Goal: Task Accomplishment & Management: Use online tool/utility

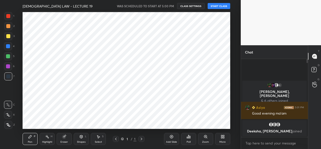
scroll to position [24930, 24827]
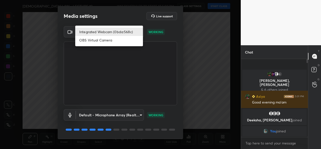
click at [125, 32] on body "1 2 3 4 5 6 7 C X Z C X Z E E Erase all H H HINDU LAW - LECTURE 19 WAS SCHEDULE…" at bounding box center [160, 74] width 321 height 149
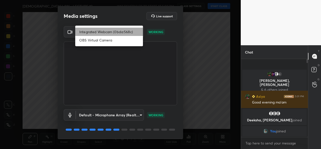
click at [119, 35] on li "Integrated Webcam (0bda:568c)" at bounding box center [109, 32] width 68 height 8
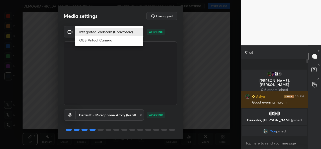
click at [119, 34] on body "1 2 3 4 5 6 7 C X Z C X Z E E Erase all H H HINDU LAW - LECTURE 19 WAS SCHEDULE…" at bounding box center [160, 74] width 321 height 149
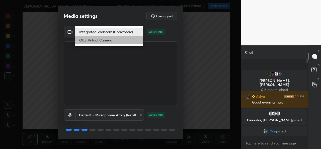
click at [115, 40] on li "OBS Virtual Camera" at bounding box center [109, 40] width 68 height 8
type input "94252a68bf4748c3aec50010ff9e6bb575f03e8e88c41a7e6cc7d4e6c3936b75"
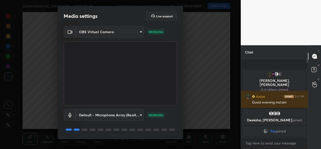
scroll to position [16, 0]
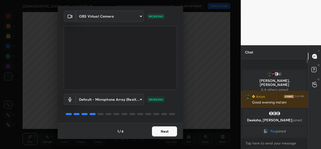
click at [158, 128] on button "Next" at bounding box center [164, 131] width 25 height 10
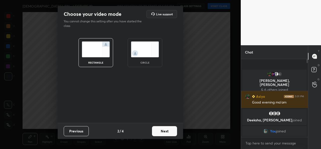
click at [149, 54] on img at bounding box center [145, 49] width 28 height 16
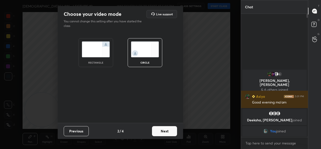
scroll to position [80, 65]
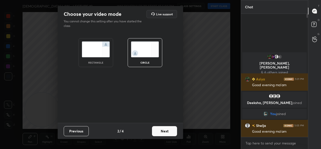
click at [160, 130] on button "Next" at bounding box center [164, 131] width 25 height 10
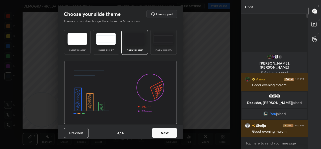
click at [158, 128] on button "Next" at bounding box center [164, 132] width 25 height 10
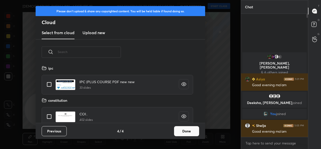
scroll to position [58, 161]
click at [178, 126] on button "Done" at bounding box center [186, 131] width 25 height 10
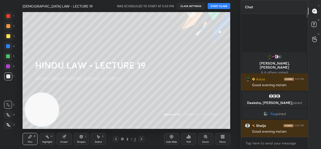
click at [220, 6] on button "START CLASS" at bounding box center [218, 6] width 23 height 6
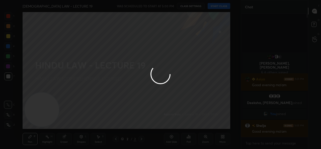
type textarea "x"
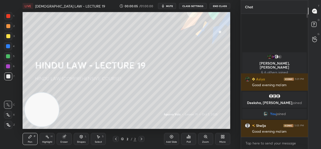
click at [163, 4] on icon "button" at bounding box center [163, 6] width 4 height 4
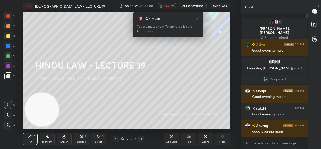
click at [221, 138] on icon at bounding box center [221, 137] width 1 height 1
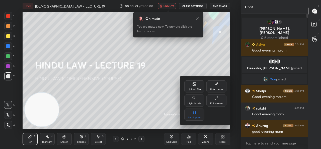
click at [192, 84] on div "Upload File" at bounding box center [194, 86] width 20 height 12
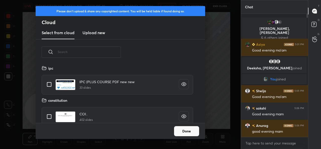
click at [88, 33] on h3 "Upload new" at bounding box center [93, 33] width 23 height 6
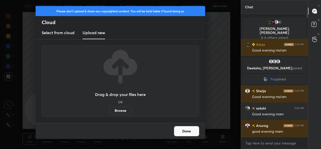
click at [119, 111] on label "Browse" at bounding box center [120, 110] width 22 height 8
click at [109, 111] on input "Browse" at bounding box center [109, 110] width 0 height 8
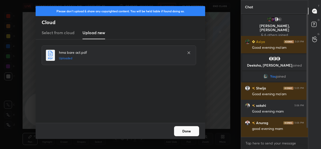
click at [182, 130] on button "Done" at bounding box center [186, 131] width 25 height 10
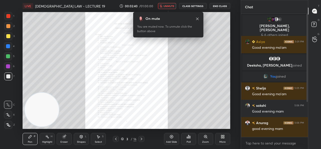
click at [188, 8] on button "CLASS SETTINGS" at bounding box center [193, 6] width 28 height 6
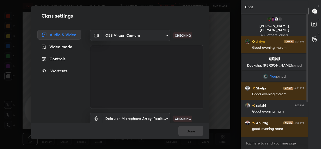
click at [141, 31] on body "1 2 3 4 5 6 7 C X Z C X Z E E Erase all H H LIVE HINDU LAW - LECTURE 19 00:02:4…" at bounding box center [160, 74] width 321 height 149
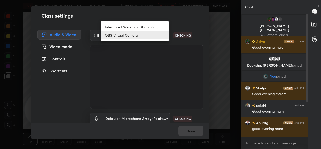
click at [120, 26] on li "Integrated Webcam (0bda:568c)" at bounding box center [135, 27] width 68 height 8
type input "ce22a048ae8dcaf54df04f31aed1349cbc5a055ad47954115d1321eb41836ca0"
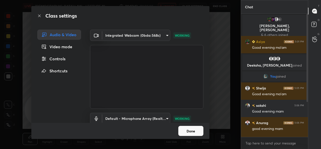
click at [184, 130] on button "Done" at bounding box center [190, 130] width 25 height 10
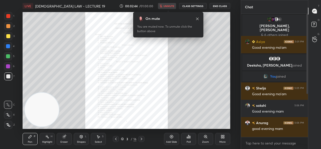
click at [169, 6] on div "00:02:44 / 01:00:00 unmute CLASS SETTINGS End Class" at bounding box center [174, 6] width 111 height 6
click at [166, 7] on span "unmute" at bounding box center [168, 6] width 11 height 4
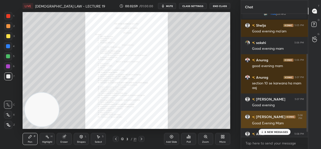
scroll to position [71, 0]
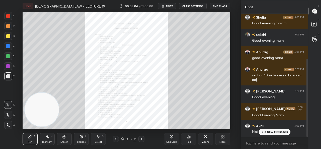
click at [10, 114] on icon at bounding box center [8, 115] width 5 height 4
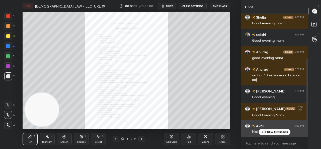
click at [268, 129] on div "8 NEW MESSAGES" at bounding box center [274, 131] width 32 height 6
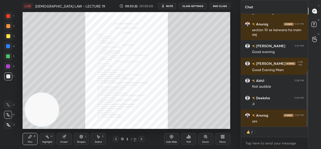
scroll to position [133, 0]
click at [165, 4] on icon "button" at bounding box center [163, 6] width 4 height 4
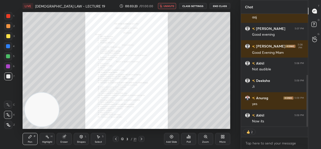
scroll to position [150, 0]
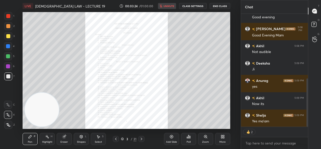
type textarea "x"
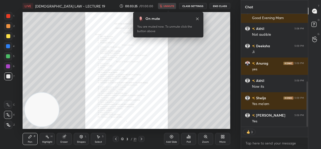
scroll to position [185, 0]
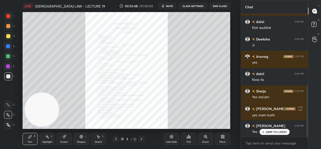
click at [140, 140] on icon at bounding box center [141, 139] width 4 height 4
click at [141, 140] on icon at bounding box center [141, 139] width 4 height 4
click at [141, 141] on icon at bounding box center [141, 139] width 4 height 4
click at [141, 140] on icon at bounding box center [141, 139] width 4 height 4
click at [140, 140] on icon at bounding box center [141, 139] width 4 height 4
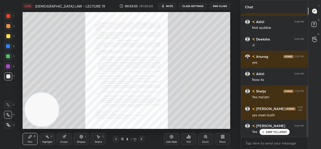
click at [204, 140] on div "Zoom" at bounding box center [205, 138] width 15 height 12
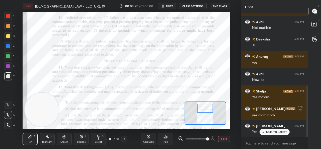
click at [123, 138] on icon at bounding box center [124, 139] width 4 height 4
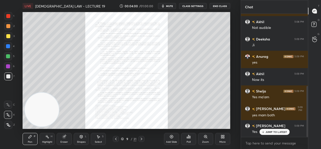
click at [206, 142] on div "Zoom" at bounding box center [205, 141] width 7 height 3
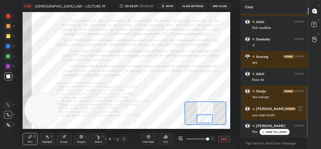
click at [125, 137] on icon at bounding box center [124, 139] width 4 height 4
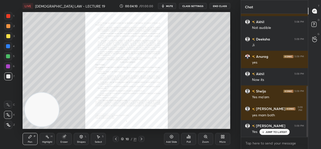
click at [212, 139] on div "Zoom" at bounding box center [205, 138] width 15 height 12
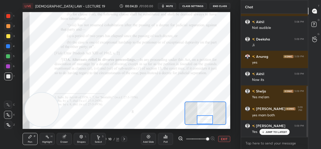
click at [8, 16] on div at bounding box center [8, 16] width 4 height 4
click at [165, 7] on icon "button" at bounding box center [163, 6] width 4 height 4
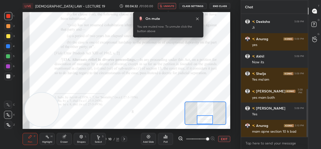
scroll to position [197, 0]
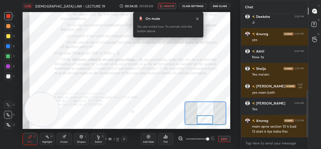
click at [166, 7] on span "unmute" at bounding box center [168, 6] width 11 height 4
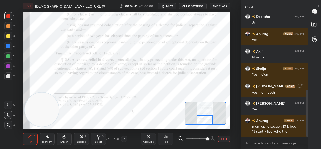
click at [121, 138] on div at bounding box center [124, 139] width 6 height 6
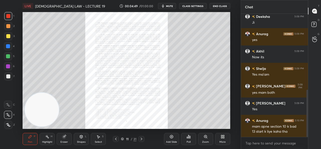
click at [115, 138] on icon at bounding box center [116, 139] width 4 height 4
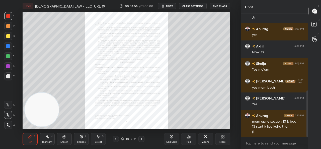
click at [140, 137] on icon at bounding box center [141, 139] width 4 height 4
click at [207, 142] on div "Zoom" at bounding box center [205, 141] width 7 height 3
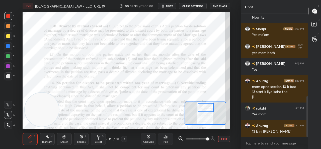
scroll to position [248, 0]
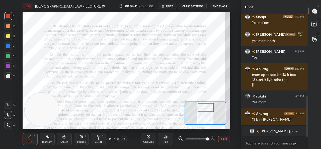
click at [148, 139] on div "Add Slide" at bounding box center [148, 138] width 15 height 12
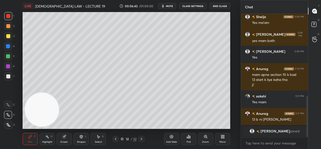
click at [9, 37] on div at bounding box center [8, 36] width 4 height 4
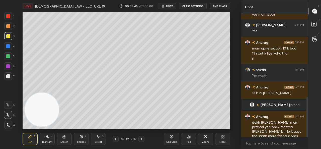
scroll to position [272, 0]
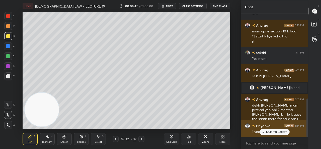
click at [266, 130] on p "JUMP TO LATEST" at bounding box center [276, 131] width 22 height 3
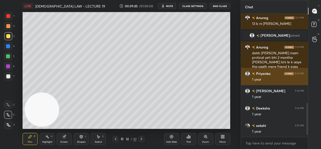
scroll to position [350, 0]
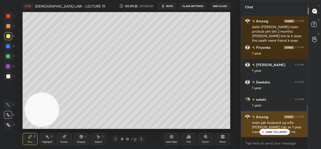
click at [277, 130] on p "JUMP TO LATEST" at bounding box center [276, 131] width 22 height 3
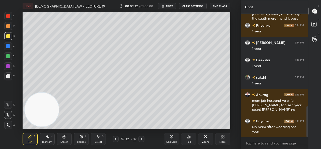
click at [170, 137] on icon at bounding box center [171, 136] width 4 height 4
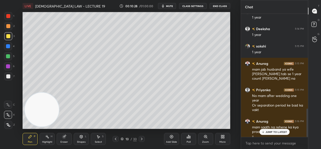
scroll to position [408, 0]
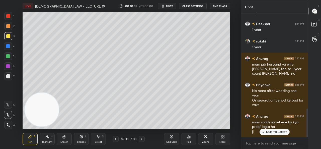
click at [171, 137] on icon at bounding box center [171, 137] width 2 height 2
click at [168, 5] on span "mute" at bounding box center [169, 6] width 7 height 4
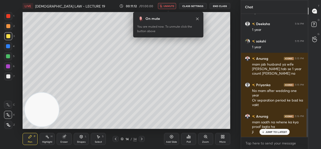
click at [168, 6] on span "unmute" at bounding box center [168, 6] width 11 height 4
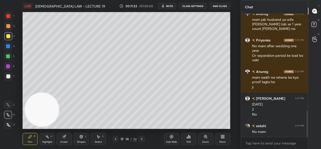
scroll to position [470, 0]
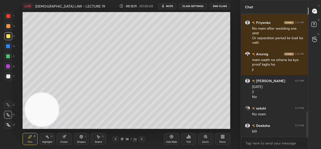
click at [170, 137] on icon at bounding box center [171, 136] width 3 height 3
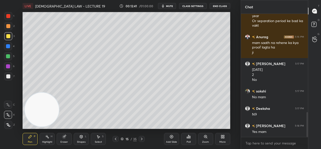
click at [169, 137] on div "Add Slide" at bounding box center [171, 138] width 15 height 12
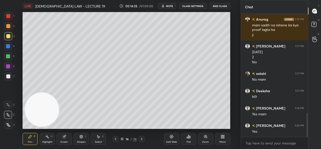
click at [114, 137] on icon at bounding box center [115, 139] width 4 height 4
click at [114, 138] on icon at bounding box center [115, 139] width 4 height 4
click at [115, 139] on icon at bounding box center [116, 138] width 2 height 3
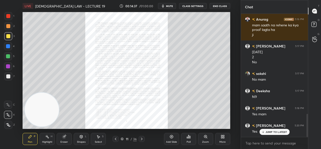
scroll to position [536, 0]
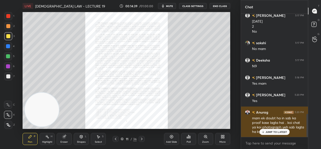
click at [265, 129] on div "JUMP TO LATEST" at bounding box center [274, 131] width 30 height 6
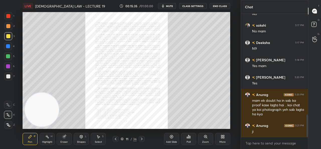
scroll to position [558, 0]
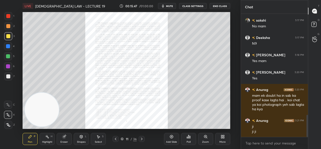
click at [142, 136] on div "Pen P Highlight H Eraser Shapes L Select S 11 / 36 Add Slide Poll Zoom More" at bounding box center [126, 138] width 207 height 20
click at [143, 138] on icon at bounding box center [142, 139] width 4 height 4
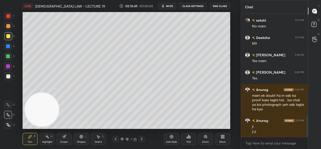
click at [143, 136] on div at bounding box center [142, 139] width 6 height 6
click at [143, 139] on icon at bounding box center [142, 139] width 4 height 4
click at [143, 140] on icon at bounding box center [142, 139] width 4 height 4
click at [142, 140] on icon at bounding box center [142, 139] width 4 height 4
click at [143, 140] on icon at bounding box center [142, 139] width 4 height 4
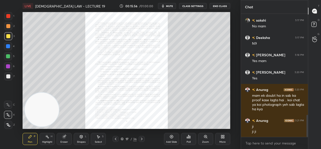
click at [117, 139] on div at bounding box center [115, 139] width 6 height 6
click at [116, 138] on icon at bounding box center [115, 139] width 4 height 4
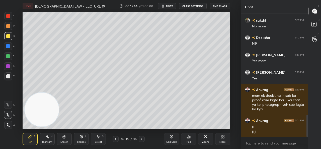
click at [116, 138] on icon at bounding box center [115, 139] width 4 height 4
click at [115, 138] on icon at bounding box center [116, 138] width 2 height 3
click at [116, 139] on icon at bounding box center [115, 139] width 4 height 4
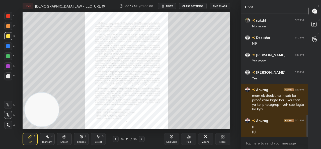
click at [205, 139] on div "Zoom" at bounding box center [205, 138] width 15 height 12
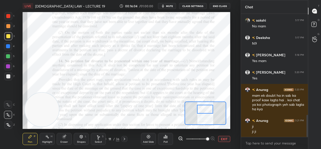
click at [8, 18] on div at bounding box center [8, 16] width 4 height 4
click at [147, 140] on div "Add Slide" at bounding box center [148, 141] width 11 height 3
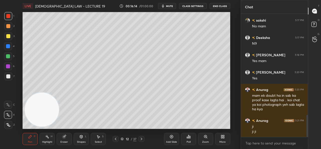
click at [6, 35] on div at bounding box center [8, 36] width 4 height 4
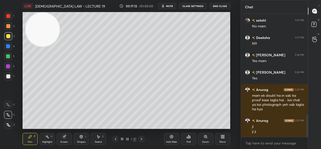
click at [8, 66] on div at bounding box center [8, 66] width 4 height 4
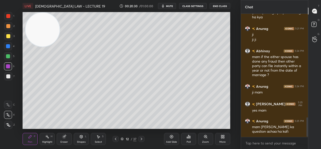
scroll to position [667, 0]
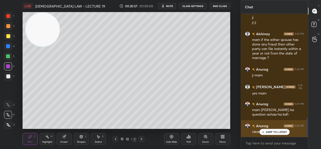
click at [275, 132] on p "JUMP TO LATEST" at bounding box center [276, 131] width 22 height 3
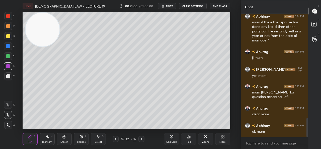
click at [117, 139] on icon at bounding box center [115, 139] width 4 height 4
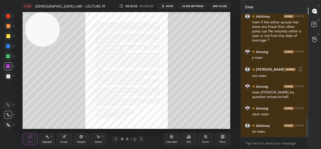
click at [205, 138] on icon at bounding box center [205, 136] width 3 height 3
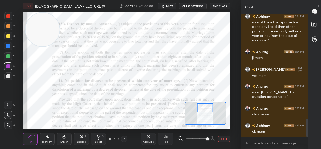
scroll to position [701, 0]
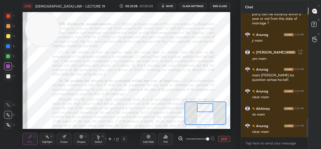
click at [165, 6] on icon "button" at bounding box center [163, 6] width 4 height 4
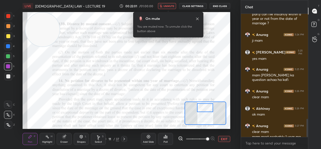
scroll to position [711, 0]
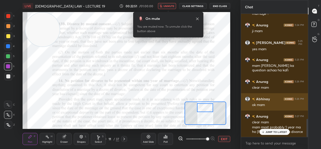
click at [269, 131] on p "JUMP TO LATEST" at bounding box center [276, 131] width 22 height 3
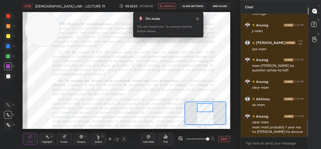
click at [170, 7] on span "unmute" at bounding box center [168, 6] width 11 height 4
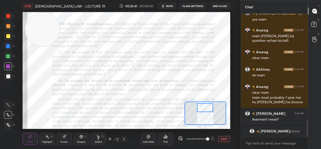
scroll to position [646, 0]
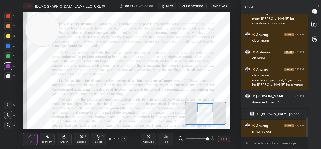
click at [169, 5] on span "mute" at bounding box center [169, 6] width 7 height 4
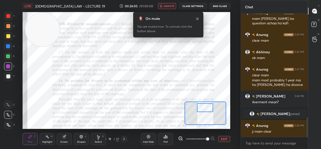
click at [165, 5] on span "unmute" at bounding box center [168, 6] width 11 height 4
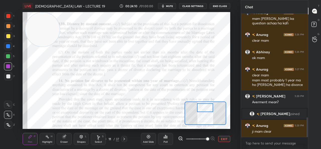
click at [64, 138] on icon at bounding box center [63, 136] width 3 height 3
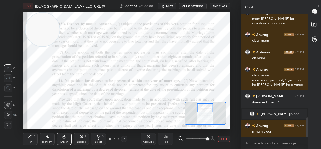
click at [30, 137] on icon at bounding box center [30, 136] width 3 height 3
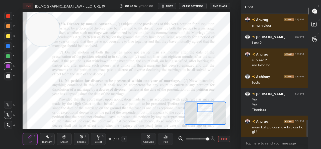
scroll to position [769, 0]
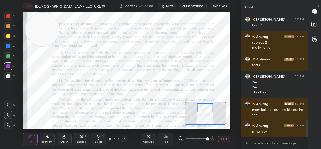
click at [98, 138] on icon at bounding box center [98, 138] width 2 height 3
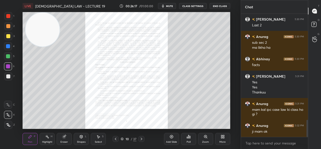
click at [208, 138] on div "Zoom" at bounding box center [205, 138] width 15 height 12
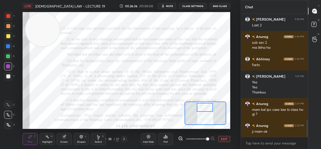
click at [98, 138] on icon at bounding box center [98, 139] width 4 height 4
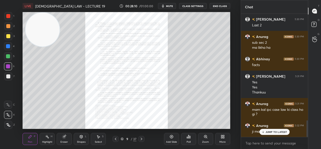
scroll to position [786, 0]
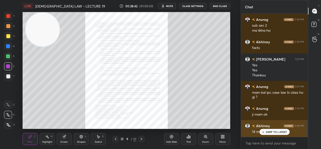
click at [268, 129] on div "JUMP TO LATEST" at bounding box center [274, 131] width 30 height 6
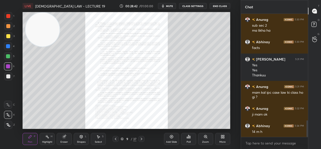
scroll to position [808, 0]
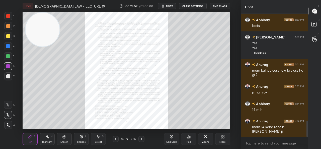
click at [142, 138] on icon at bounding box center [141, 139] width 4 height 4
click at [142, 139] on icon at bounding box center [141, 139] width 4 height 4
click at [205, 137] on icon at bounding box center [205, 136] width 3 height 3
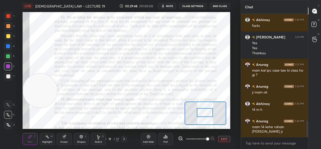
scroll to position [820, 0]
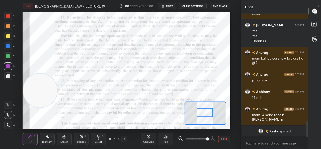
click at [70, 134] on div "Eraser" at bounding box center [64, 138] width 15 height 12
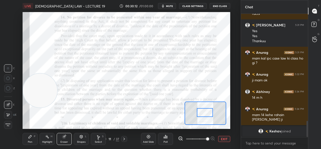
click at [30, 137] on icon at bounding box center [30, 136] width 3 height 3
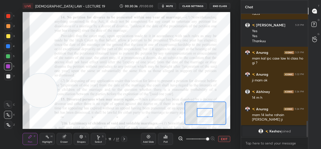
click at [62, 137] on div "Eraser" at bounding box center [64, 138] width 15 height 12
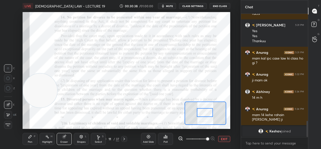
click at [9, 125] on span "Erase all" at bounding box center [8, 125] width 8 height 4
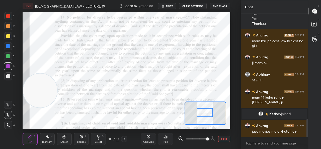
scroll to position [729, 0]
click at [99, 138] on icon at bounding box center [98, 139] width 4 height 4
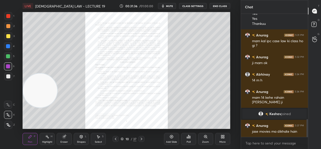
click at [208, 139] on div "Zoom" at bounding box center [205, 138] width 15 height 12
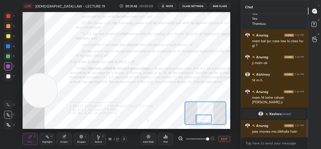
click at [124, 137] on icon at bounding box center [124, 139] width 4 height 4
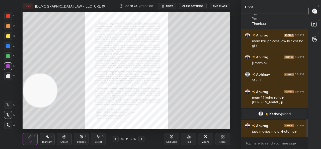
click at [203, 138] on icon at bounding box center [205, 136] width 4 height 4
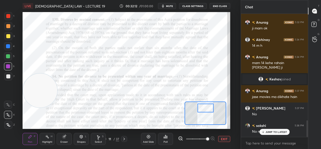
scroll to position [785, 0]
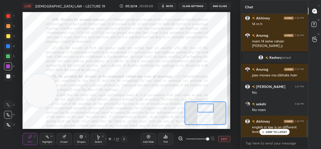
click at [170, 5] on span "mute" at bounding box center [169, 6] width 7 height 4
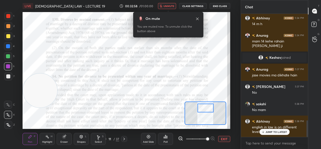
click at [168, 3] on button "unmute" at bounding box center [167, 6] width 18 height 6
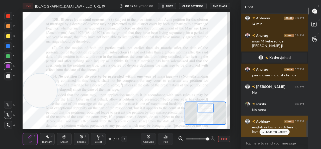
click at [266, 130] on p "JUMP TO LATEST" at bounding box center [276, 131] width 22 height 3
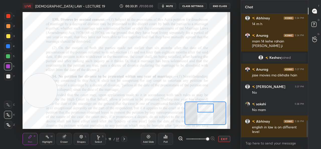
click at [169, 6] on span "mute" at bounding box center [169, 6] width 7 height 4
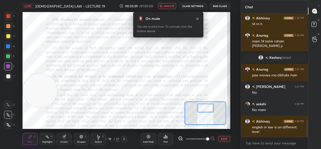
click at [166, 6] on span "unmute" at bounding box center [168, 6] width 11 height 4
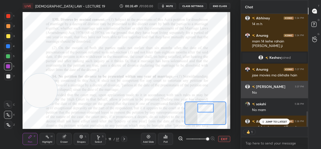
scroll to position [785, 0]
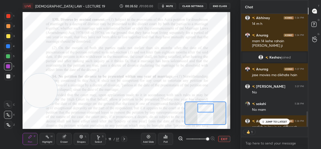
click at [167, 5] on span "mute" at bounding box center [169, 6] width 7 height 4
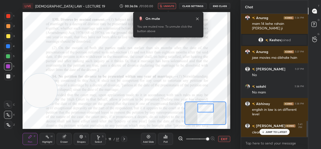
scroll to position [820, 0]
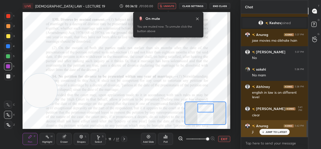
click at [268, 131] on p "JUMP TO LATEST" at bounding box center [276, 131] width 22 height 3
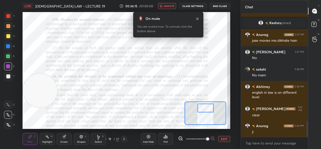
click at [168, 7] on span "unmute" at bounding box center [168, 6] width 11 height 4
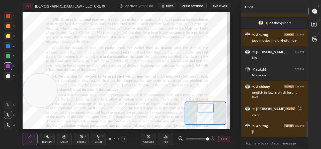
click at [147, 137] on icon at bounding box center [148, 136] width 4 height 4
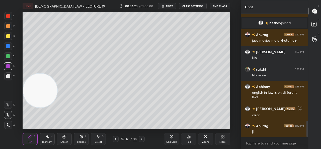
click at [12, 78] on div at bounding box center [8, 76] width 8 height 8
click at [165, 4] on icon "button" at bounding box center [163, 6] width 4 height 4
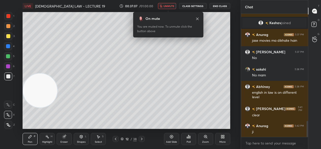
click at [163, 4] on button "unmute" at bounding box center [167, 6] width 18 height 6
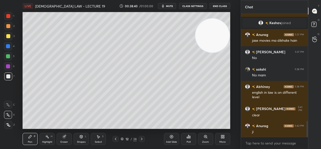
click at [165, 5] on icon "button" at bounding box center [163, 6] width 4 height 4
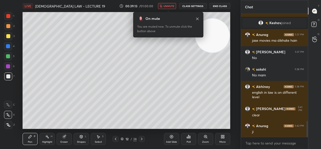
click at [164, 6] on button "unmute" at bounding box center [167, 6] width 18 height 6
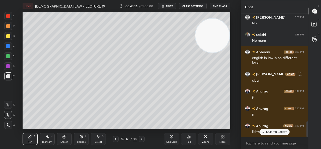
scroll to position [859, 0]
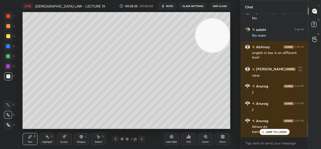
click at [168, 139] on div "Add Slide" at bounding box center [171, 138] width 15 height 12
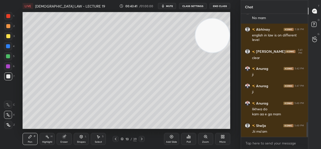
scroll to position [894, 0]
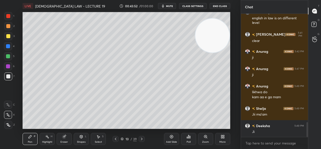
click at [198, 22] on video at bounding box center [212, 36] width 34 height 34
click at [169, 139] on div "Add Slide" at bounding box center [171, 138] width 15 height 12
click at [167, 138] on div "Add Slide" at bounding box center [171, 138] width 15 height 12
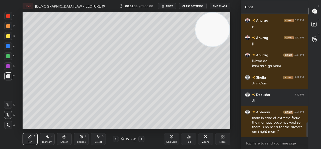
click at [64, 137] on icon at bounding box center [63, 136] width 3 height 3
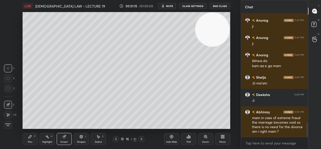
click at [30, 135] on icon at bounding box center [30, 136] width 4 height 4
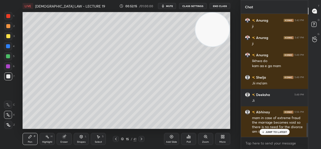
scroll to position [946, 0]
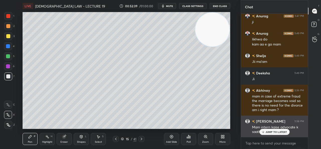
click at [266, 132] on p "JUMP TO LATEST" at bounding box center [276, 131] width 22 height 3
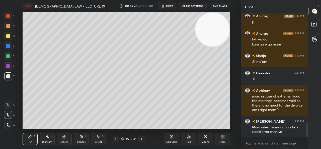
scroll to position [956, 0]
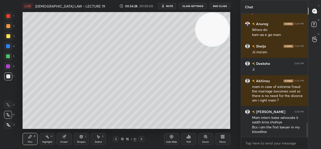
click at [167, 6] on span "mute" at bounding box center [169, 6] width 7 height 4
click at [169, 4] on button "unmute" at bounding box center [167, 6] width 18 height 6
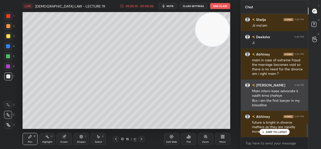
scroll to position [999, 0]
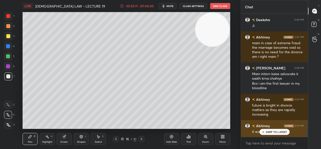
click at [272, 130] on p "JUMP TO LATEST" at bounding box center [276, 131] width 22 height 3
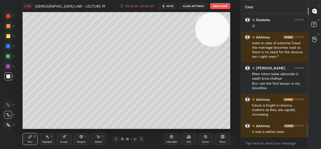
click at [176, 140] on div "Add Slide" at bounding box center [171, 138] width 15 height 12
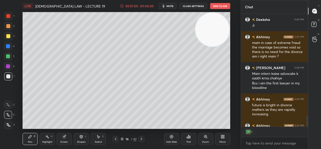
scroll to position [1027, 0]
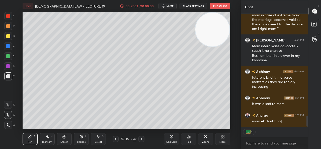
type textarea "x"
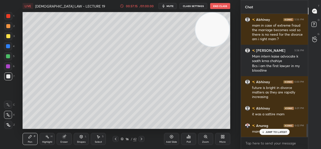
scroll to position [1034, 0]
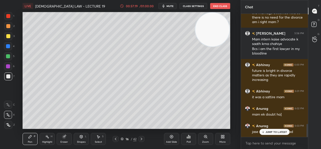
click at [276, 132] on p "JUMP TO LATEST" at bounding box center [276, 131] width 22 height 3
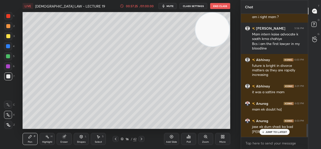
click at [271, 134] on div "JUMP TO LATEST" at bounding box center [274, 131] width 30 height 6
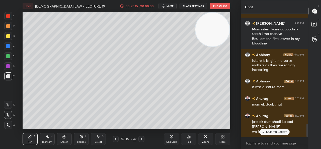
click at [275, 133] on div "JUMP TO LATEST" at bounding box center [274, 131] width 30 height 6
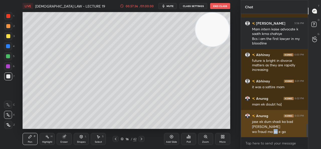
click at [275, 133] on div "wo fraud ma aa e ga" at bounding box center [278, 131] width 52 height 5
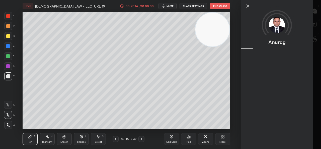
scroll to position [1049, 0]
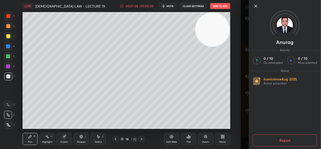
click at [255, 4] on icon at bounding box center [255, 6] width 6 height 6
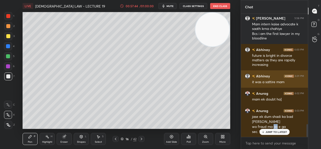
scroll to position [1054, 0]
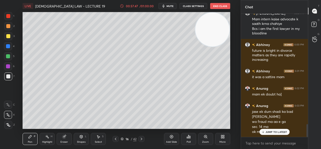
click at [277, 129] on div "JUMP TO LATEST" at bounding box center [274, 131] width 30 height 6
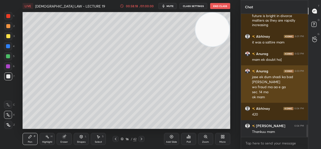
scroll to position [1106, 0]
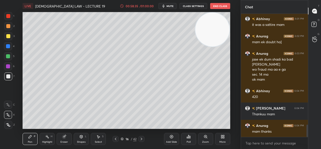
click at [169, 7] on span "mute" at bounding box center [169, 6] width 7 height 4
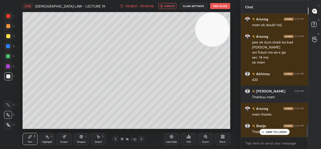
click at [192, 5] on button "CLASS SETTINGS" at bounding box center [193, 6] width 28 height 6
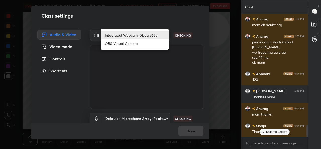
click at [123, 37] on body "1 2 3 4 5 6 7 C X Z C X Z E E Erase all H H LIVE [DEMOGRAPHIC_DATA] LAW - LECTU…" at bounding box center [160, 74] width 321 height 149
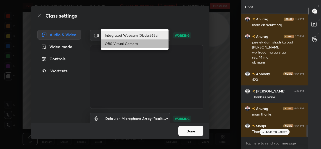
click at [121, 44] on li "OBS Virtual Camera" at bounding box center [135, 43] width 68 height 8
type input "94252a68bf4748c3aec50010ff9e6bb575f03e8e88c41a7e6cc7d4e6c3936b75"
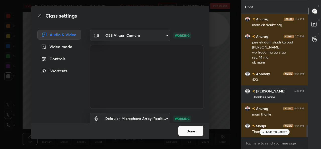
scroll to position [1141, 0]
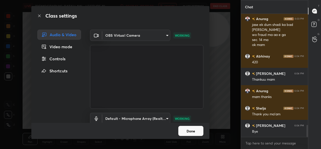
click at [188, 133] on button "Done" at bounding box center [190, 130] width 25 height 10
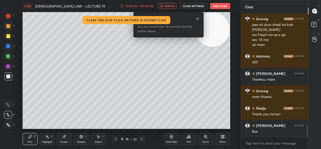
click at [223, 6] on button "End Class" at bounding box center [220, 6] width 20 height 6
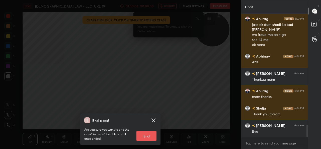
click at [141, 136] on button "End" at bounding box center [146, 135] width 20 height 10
type textarea "x"
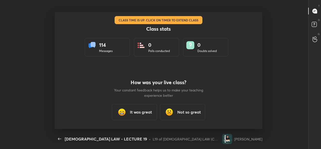
scroll to position [24930, 24731]
click at [139, 111] on h3 "It was great" at bounding box center [141, 112] width 22 height 6
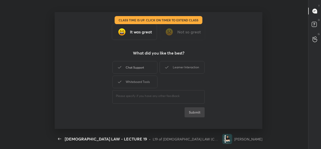
click at [138, 70] on div "Chat Support" at bounding box center [134, 67] width 45 height 13
click at [128, 82] on div "Whiteboard Tools" at bounding box center [134, 81] width 45 height 13
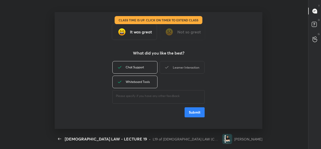
click at [182, 72] on div "Learner Interaction" at bounding box center [181, 67] width 45 height 13
click at [186, 108] on button "Submit" at bounding box center [194, 112] width 20 height 10
